Goal: Transaction & Acquisition: Purchase product/service

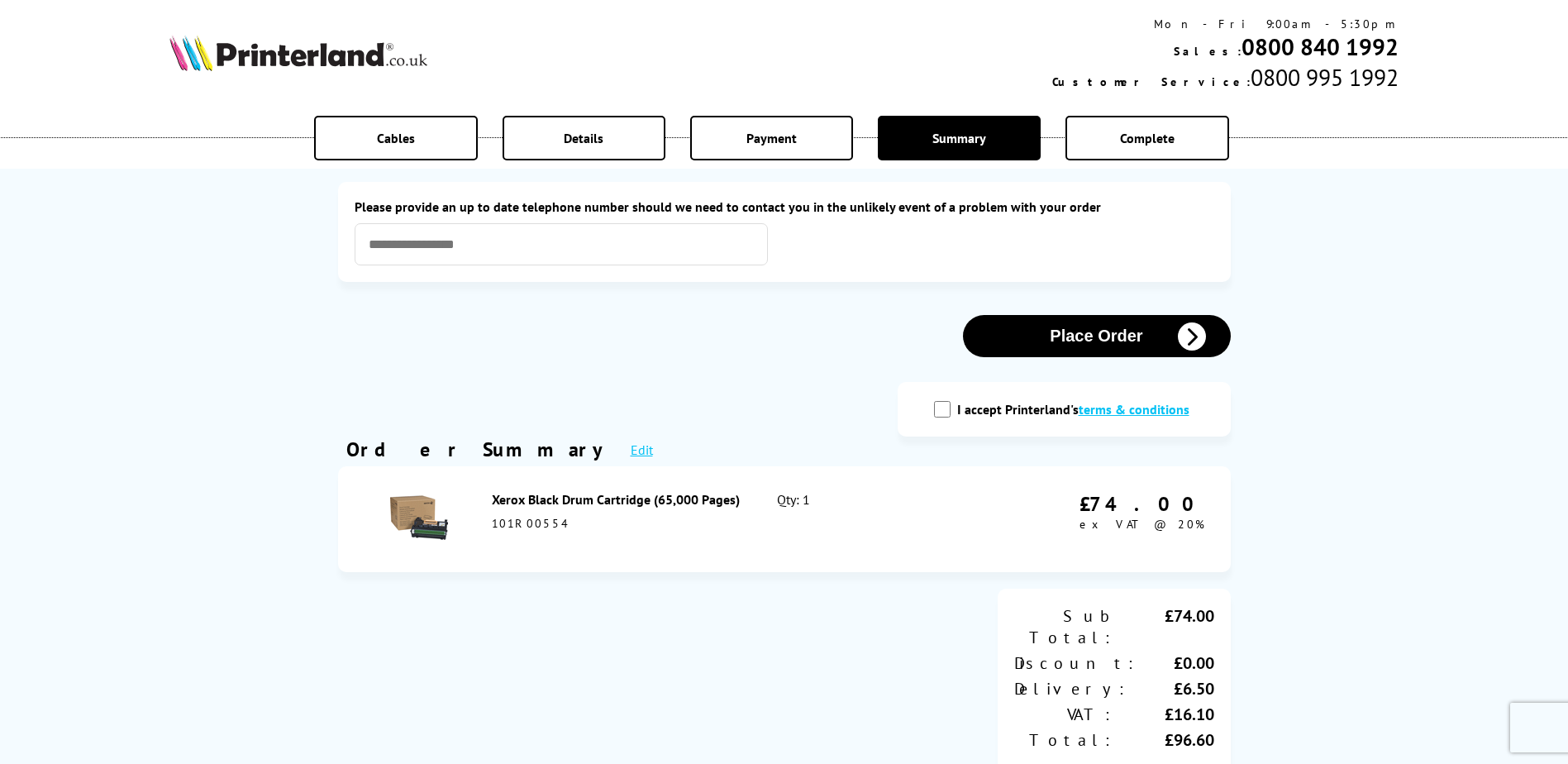
click at [946, 408] on input "I accept Printerland's terms & conditions" at bounding box center [942, 409] width 17 height 17
checkbox input "true"
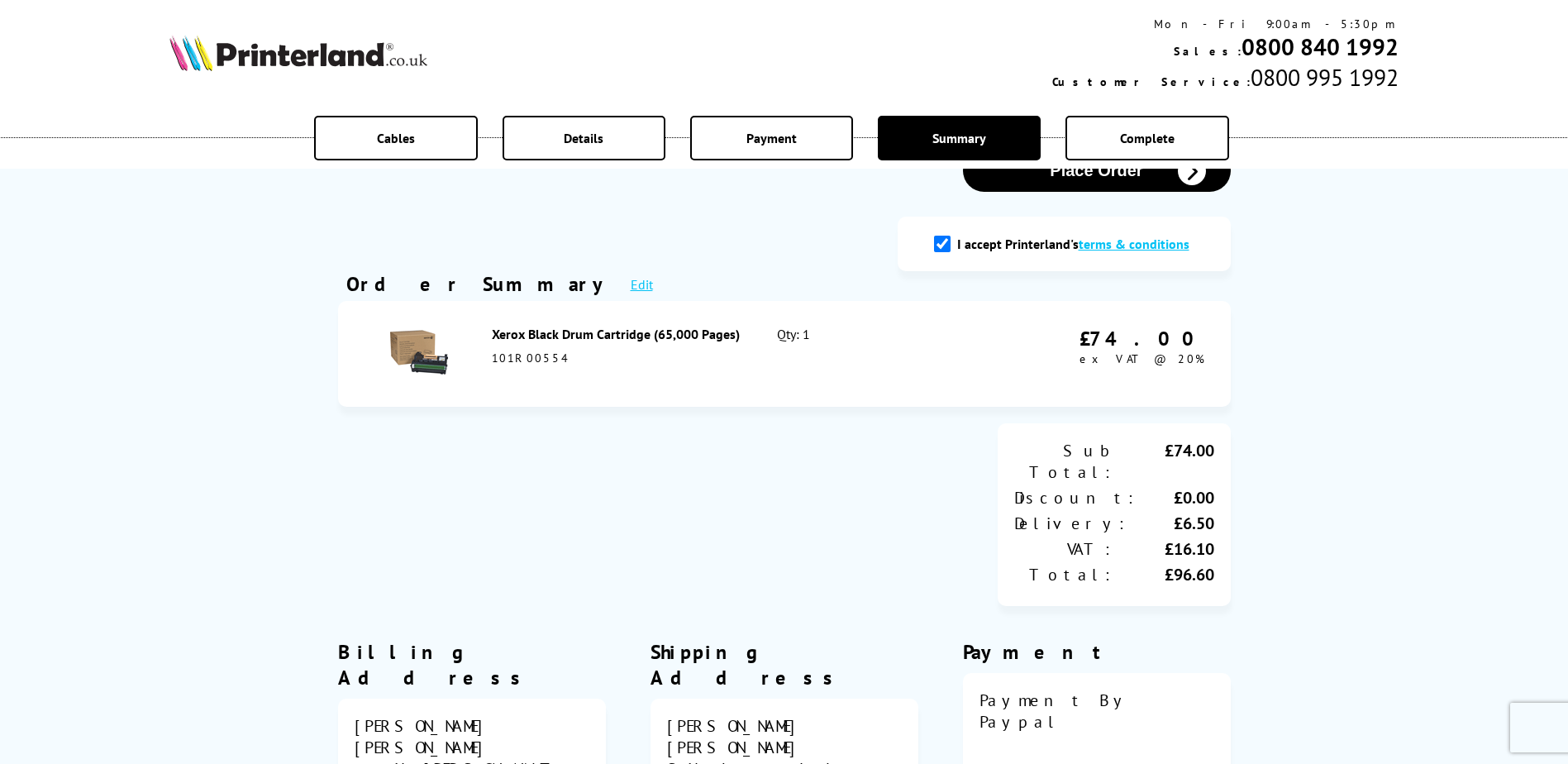
scroll to position [83, 0]
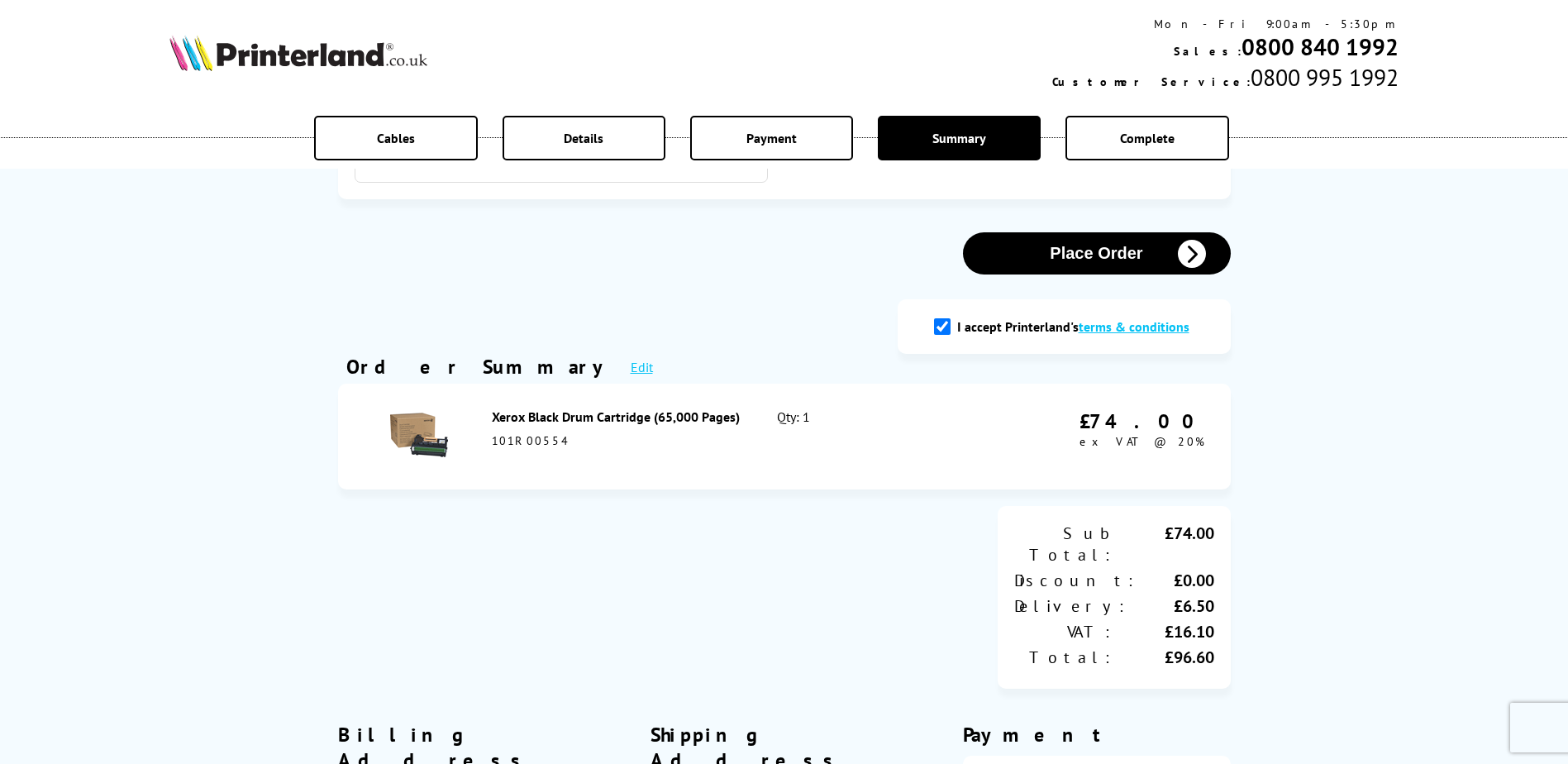
click at [1078, 252] on button "Place Order" at bounding box center [1097, 253] width 268 height 42
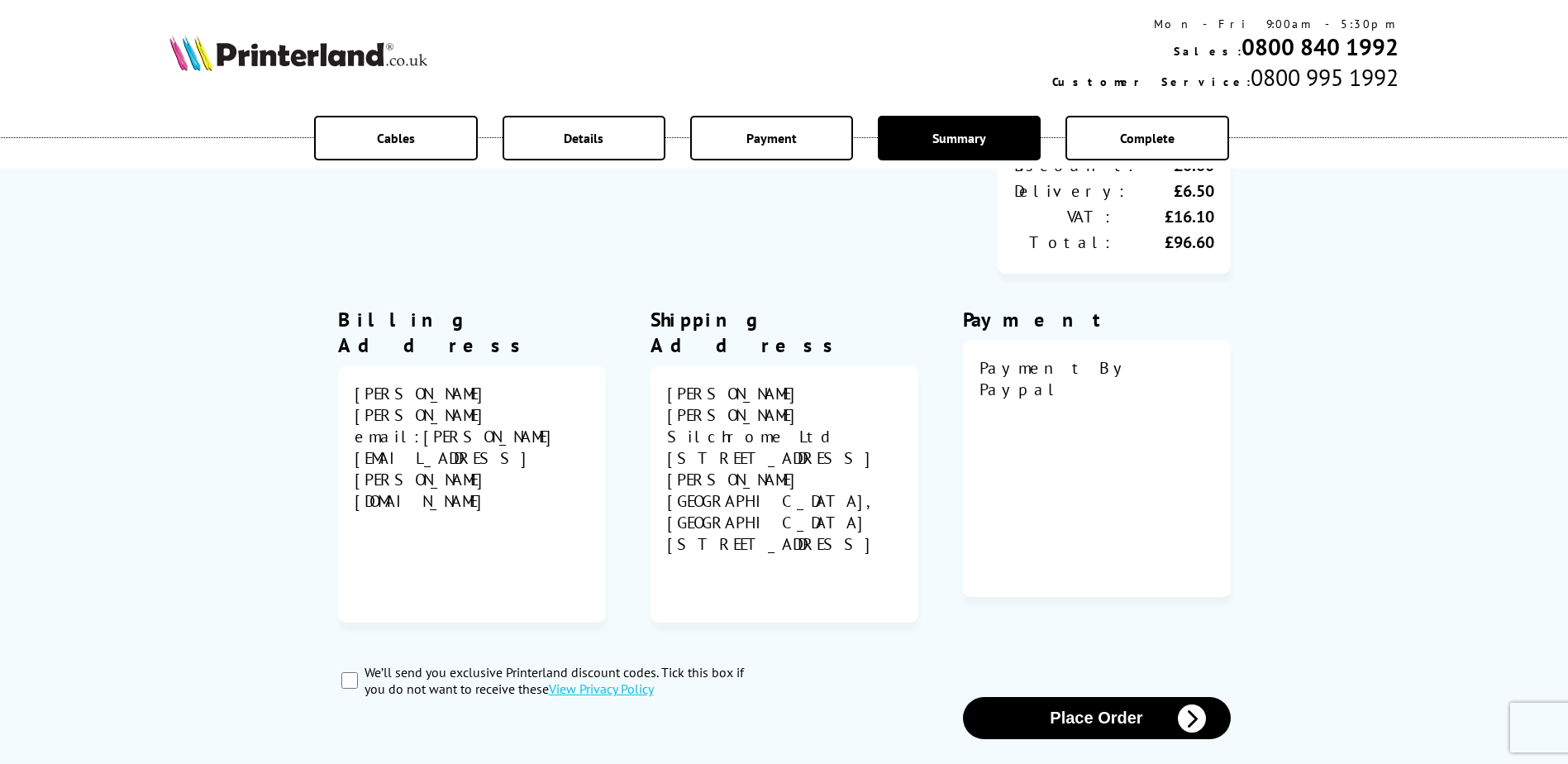
scroll to position [667, 0]
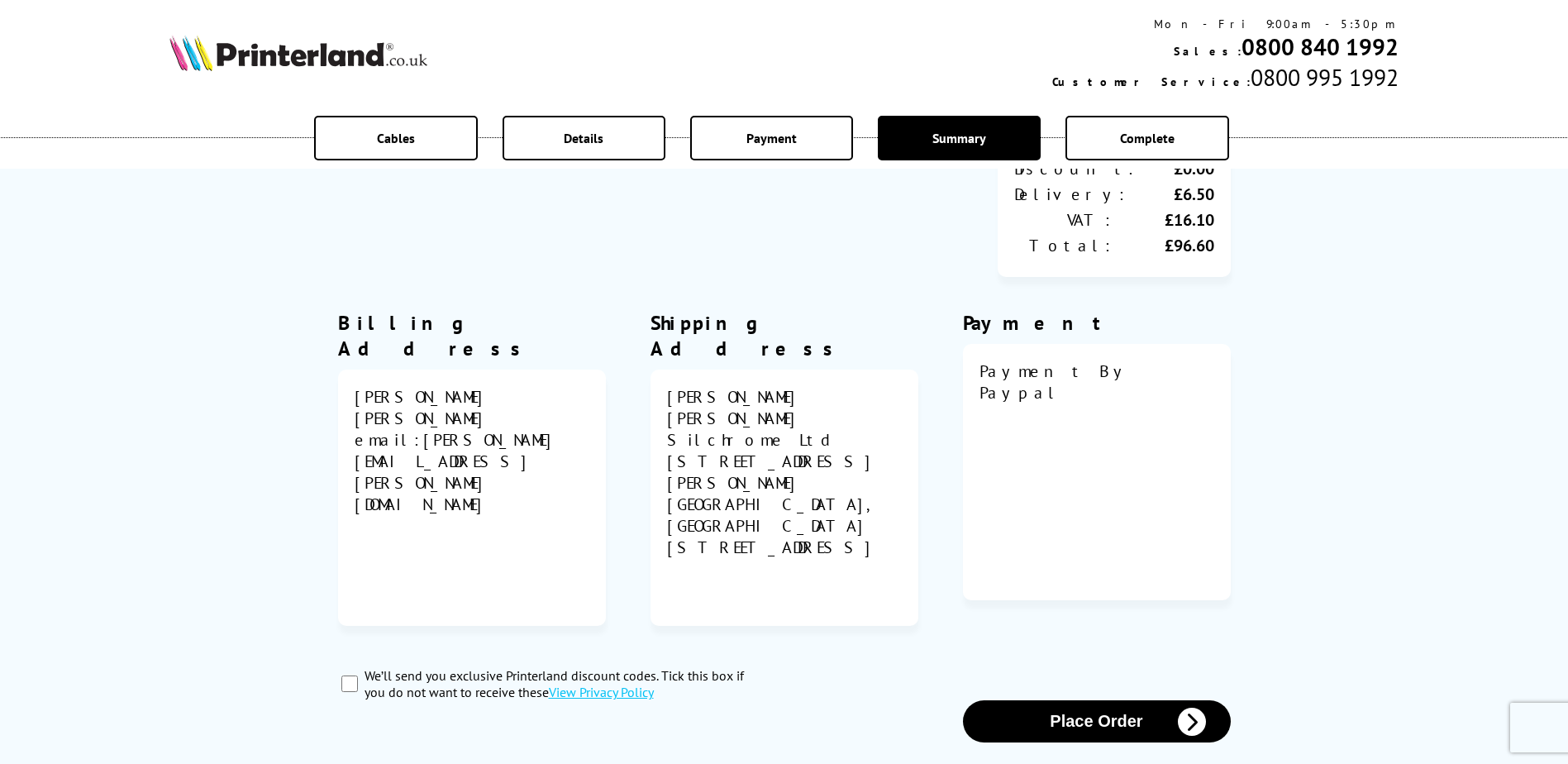
click at [1127, 700] on button "Place Order" at bounding box center [1097, 720] width 268 height 42
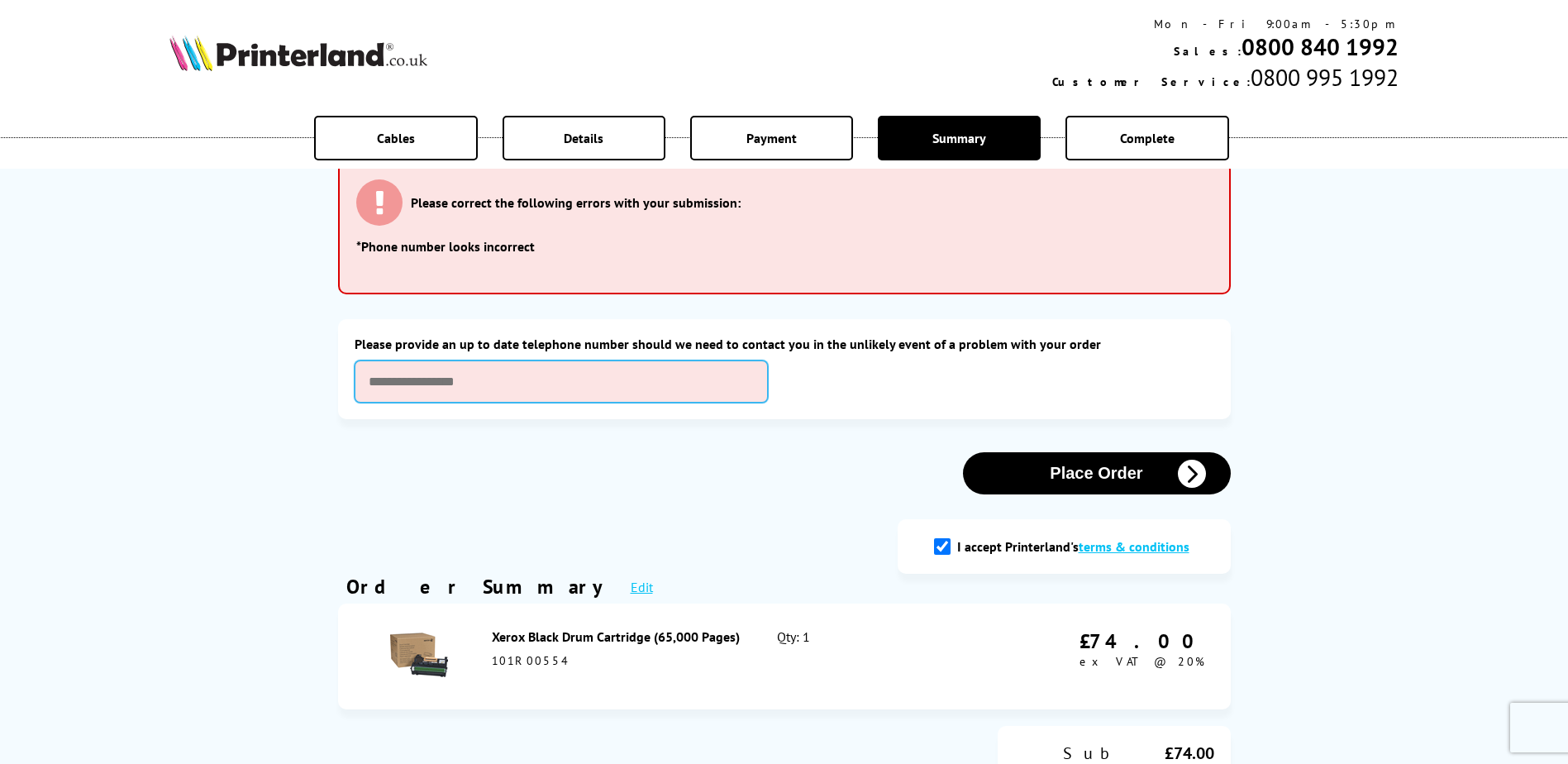
scroll to position [116, 0]
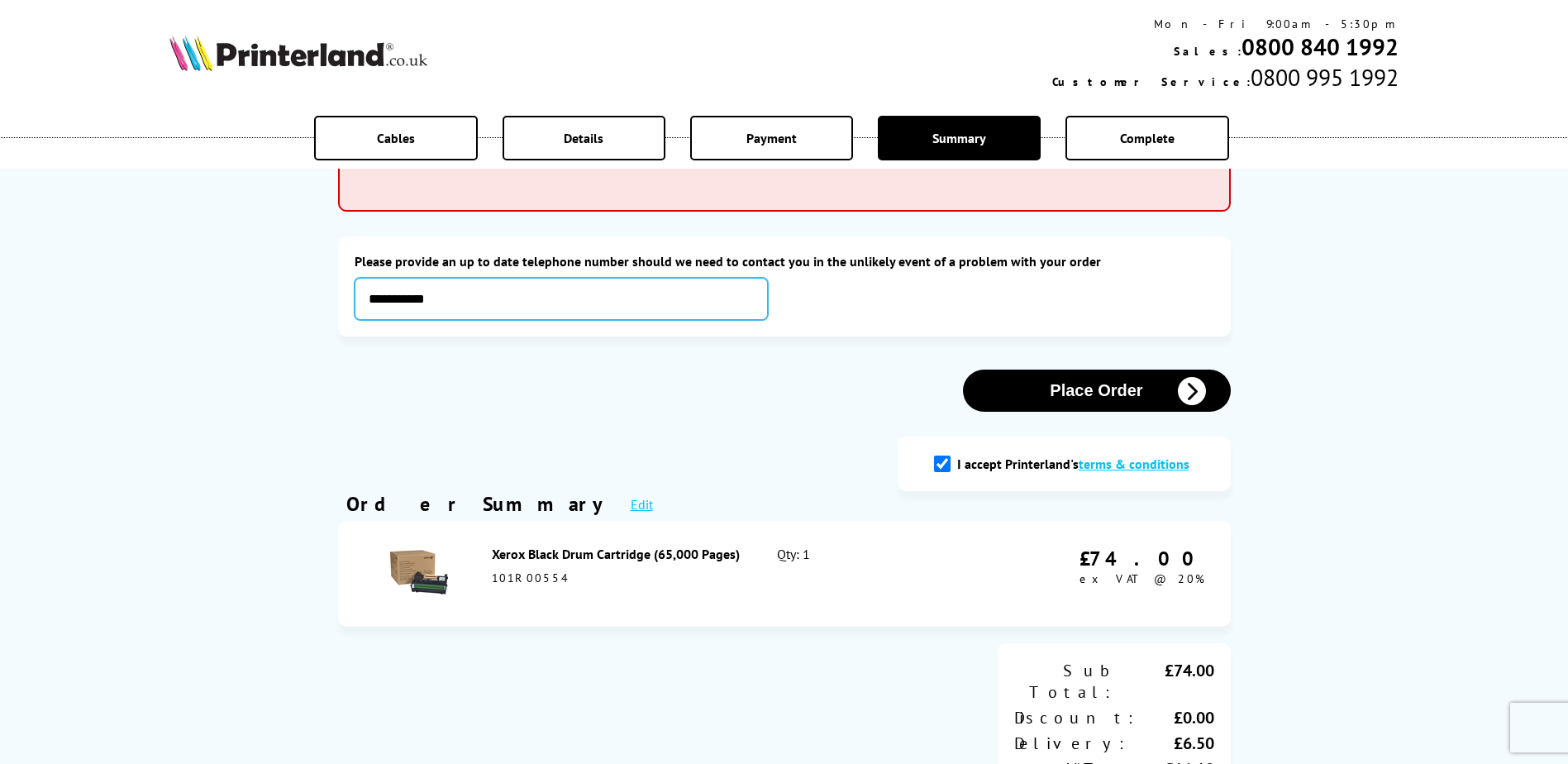
type input "**********"
click at [1137, 399] on button "Place Order" at bounding box center [1097, 390] width 268 height 42
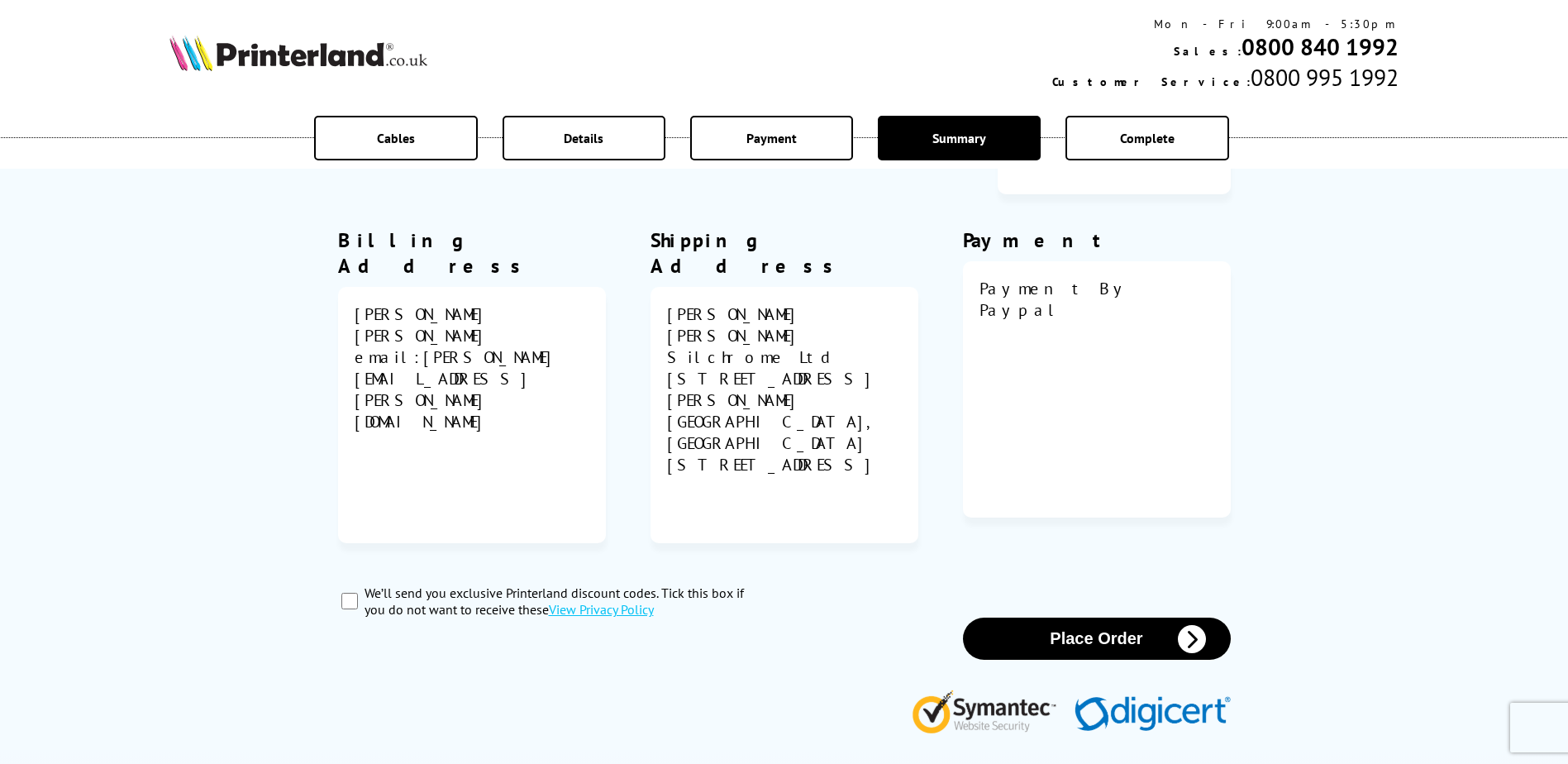
scroll to position [778, 0]
